Goal: Task Accomplishment & Management: Manage account settings

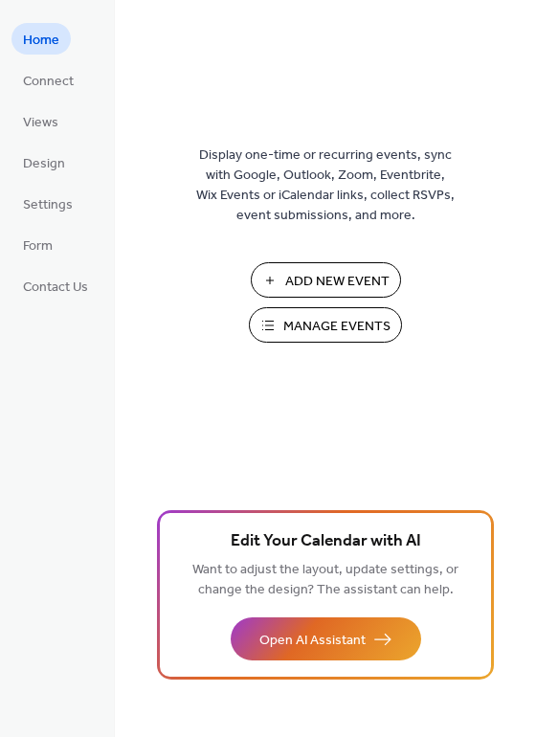
click at [370, 331] on span "Manage Events" at bounding box center [336, 327] width 107 height 20
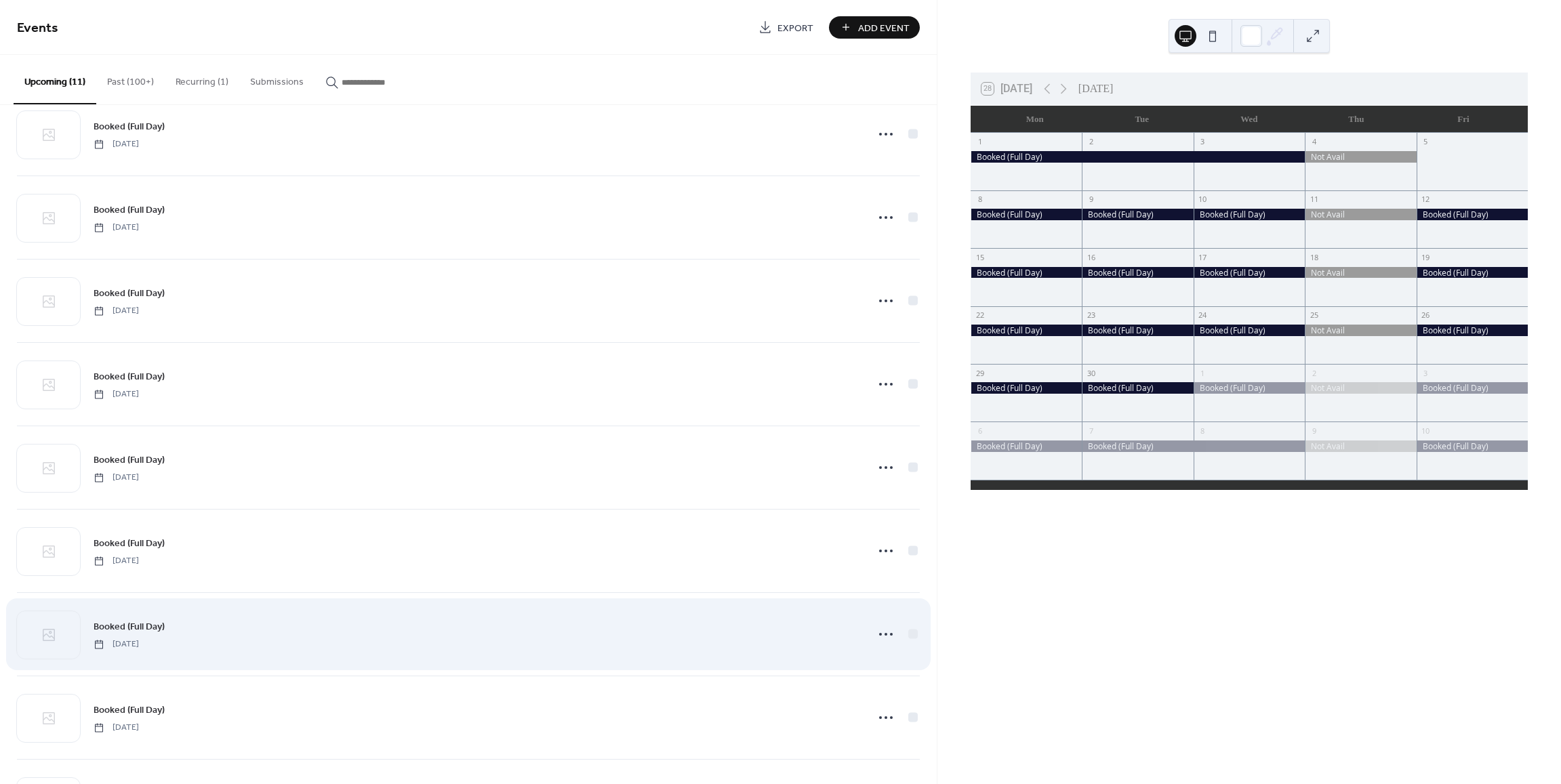
scroll to position [278, 0]
click at [884, 637] on circle at bounding box center [886, 639] width 3 height 3
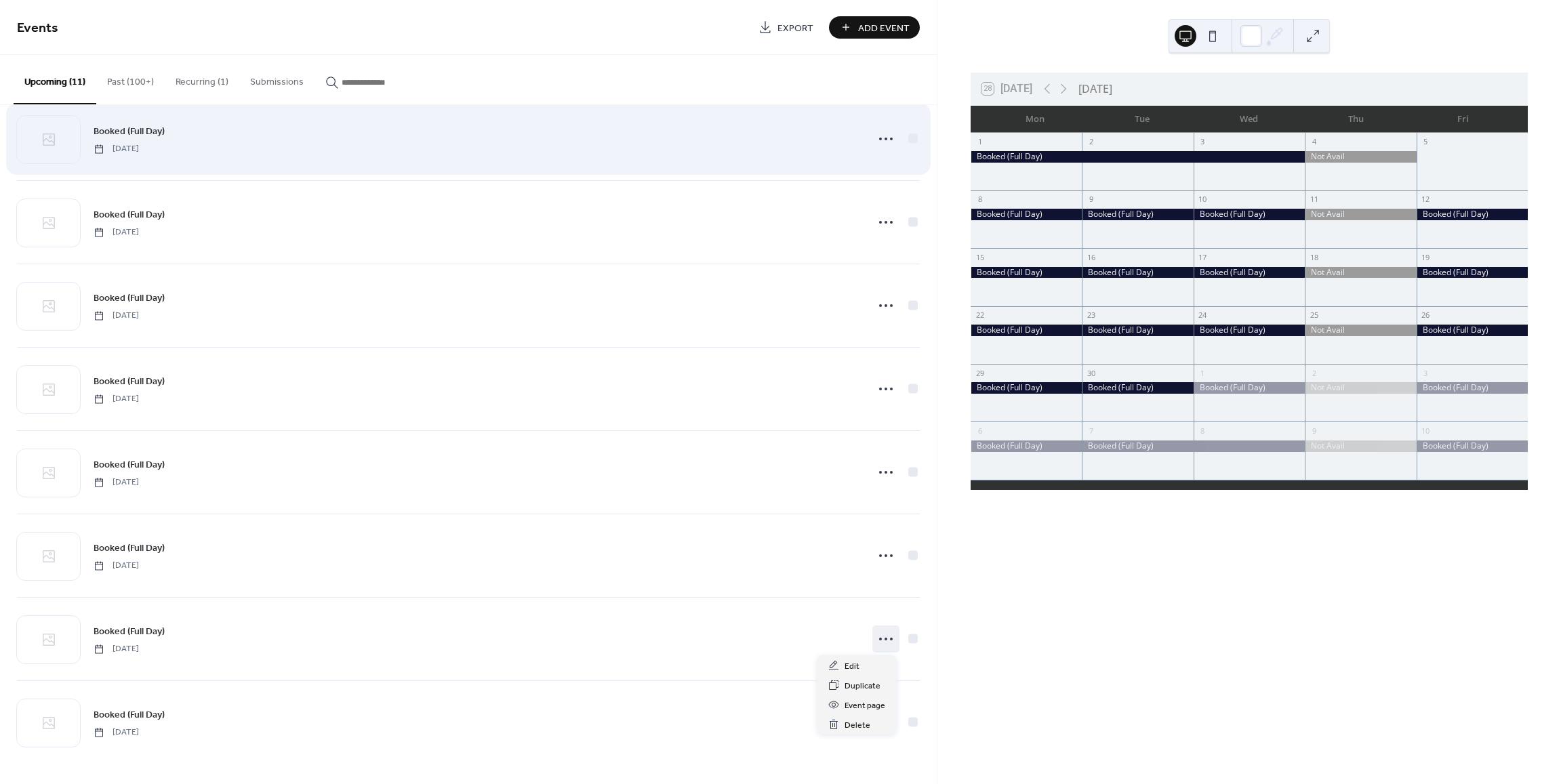
click at [470, 151] on div "Booked (Full Day) [DATE]" at bounding box center [475, 138] width 765 height 30
click at [880, 135] on icon at bounding box center [886, 139] width 22 height 22
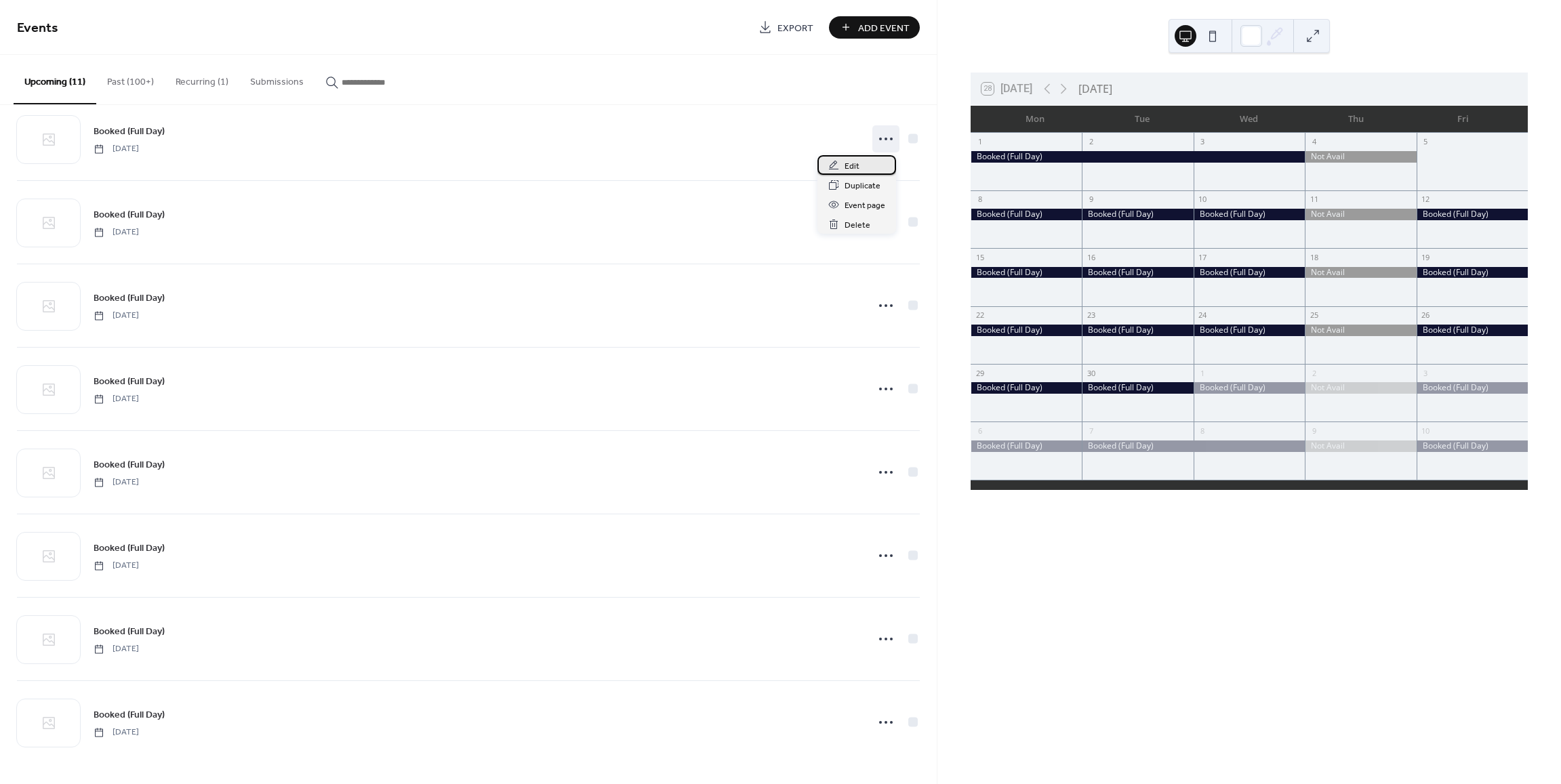
click at [860, 166] on div "Edit" at bounding box center [857, 165] width 79 height 20
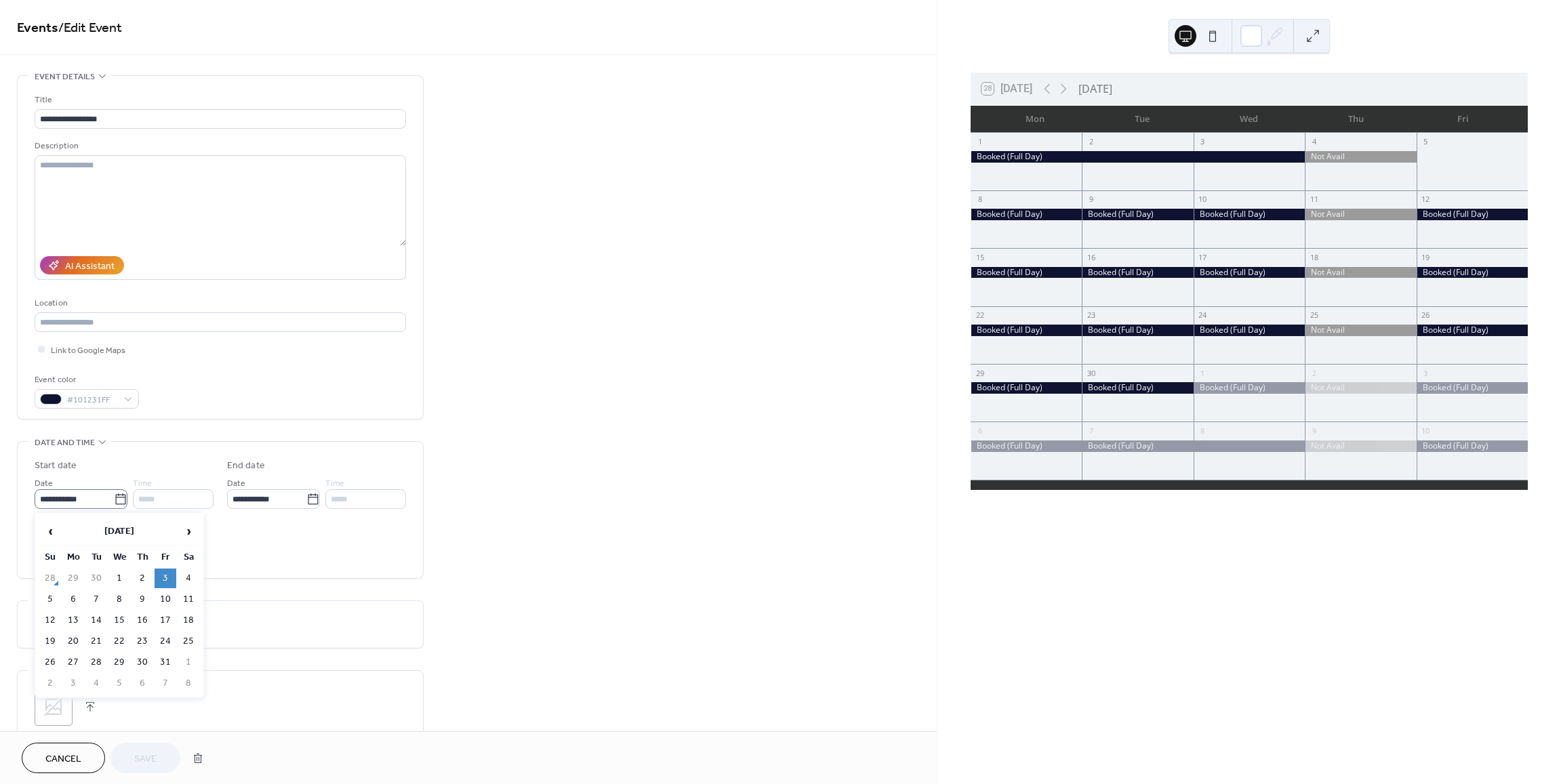
click at [116, 494] on icon at bounding box center [120, 498] width 10 height 11
click at [114, 494] on input "**********" at bounding box center [74, 499] width 79 height 20
click at [124, 642] on td "22" at bounding box center [119, 641] width 22 height 20
type input "**********"
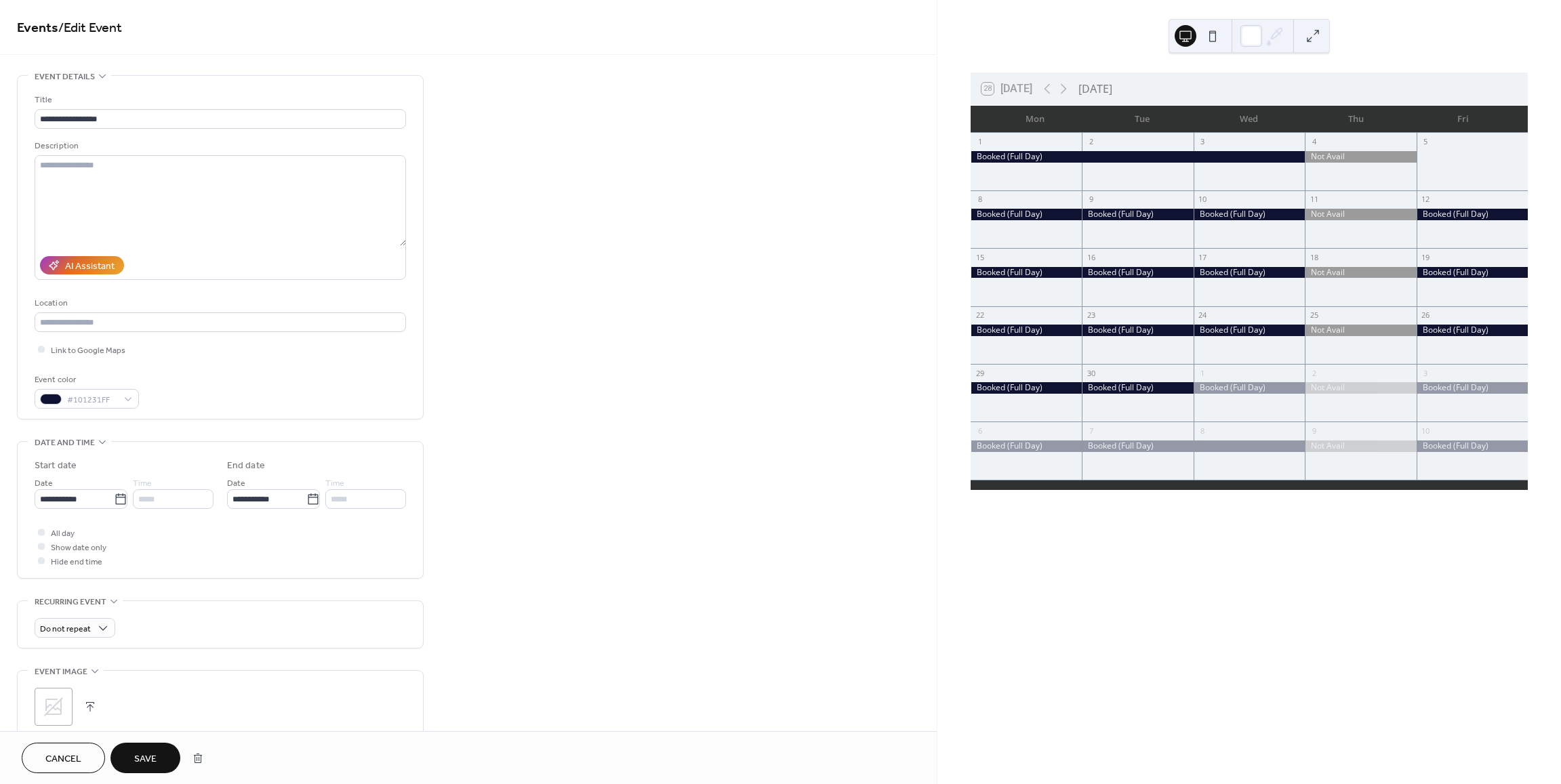
click at [145, 749] on button "Save" at bounding box center [145, 757] width 70 height 30
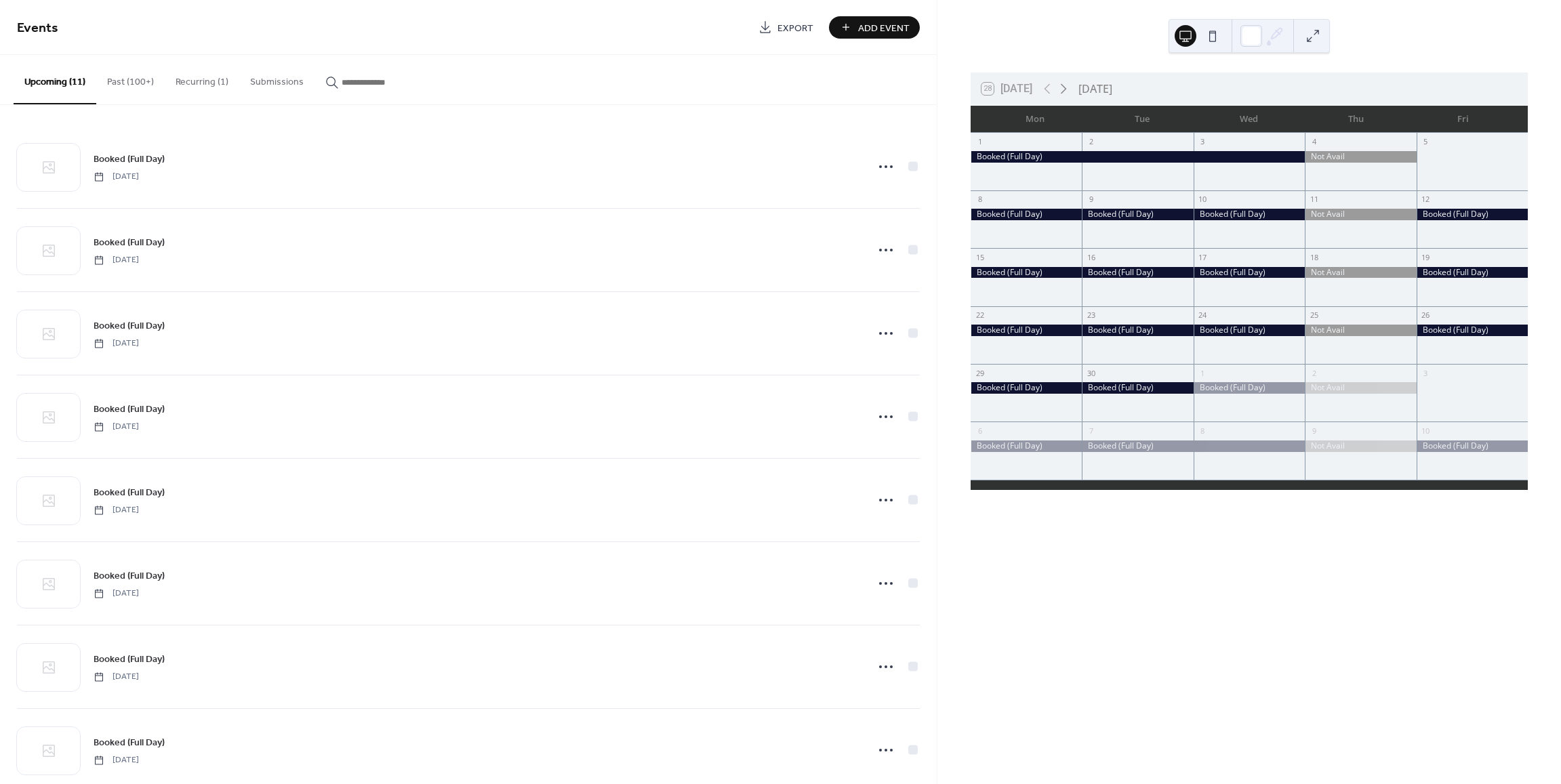
click at [1068, 92] on icon at bounding box center [1063, 89] width 16 height 16
